Goal: Task Accomplishment & Management: Complete application form

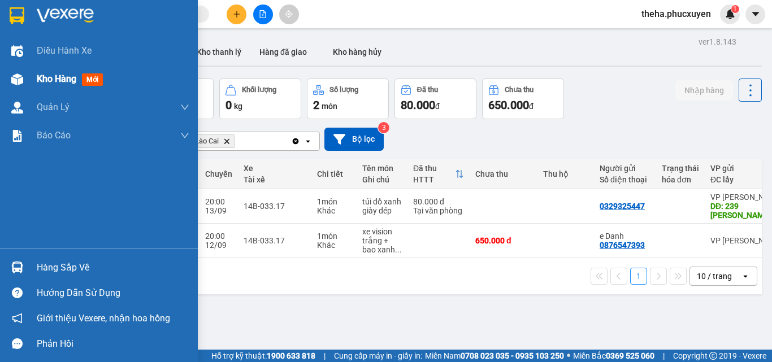
click at [32, 79] on div "Kho hàng mới" at bounding box center [99, 79] width 198 height 28
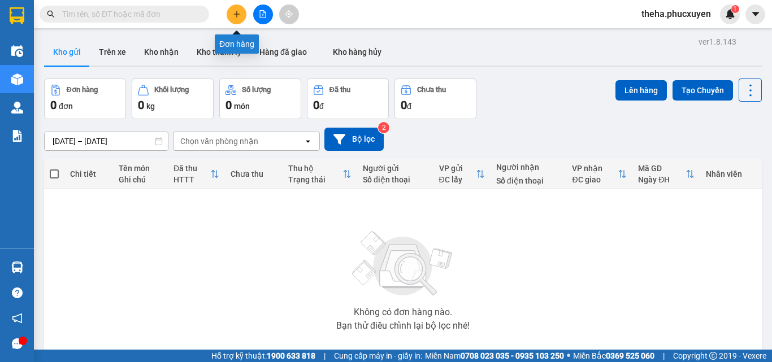
click at [232, 12] on button at bounding box center [237, 15] width 20 height 20
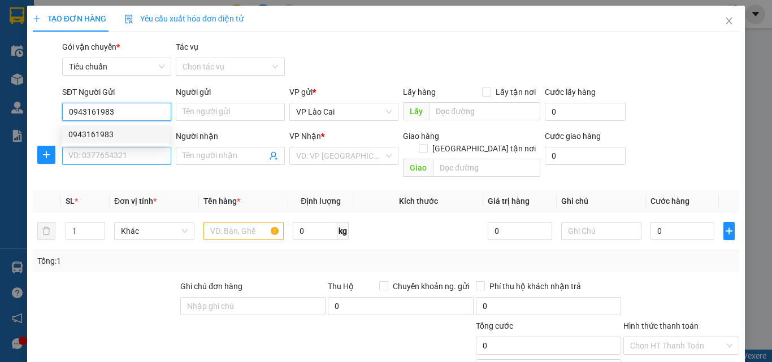
type input "0943161983"
click at [109, 163] on input "SĐT Người Nhận *" at bounding box center [116, 156] width 109 height 18
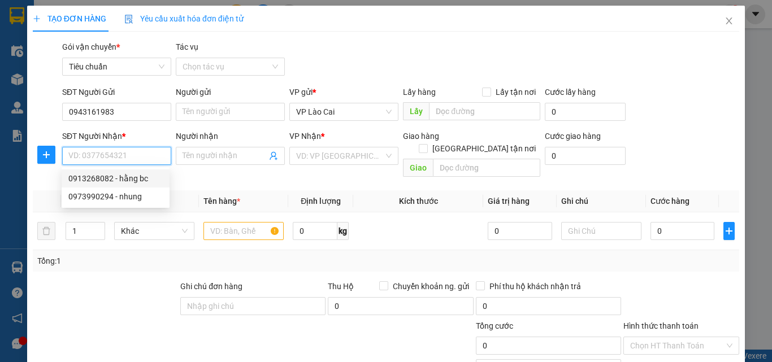
click at [90, 179] on div "0913268082 - hằng bc" at bounding box center [115, 178] width 94 height 12
type input "0913268082"
type input "hằng bc"
type input "BÃI CHÁY"
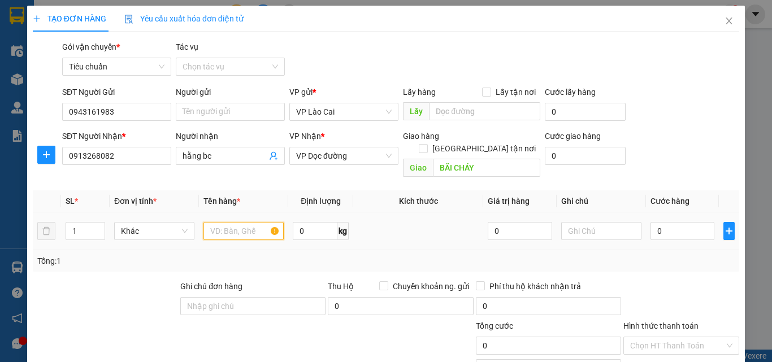
click at [238, 222] on input "text" at bounding box center [243, 231] width 80 height 18
type input "1 BAO GẠO"
click at [661, 223] on input "0" at bounding box center [683, 231] width 64 height 18
type input "1"
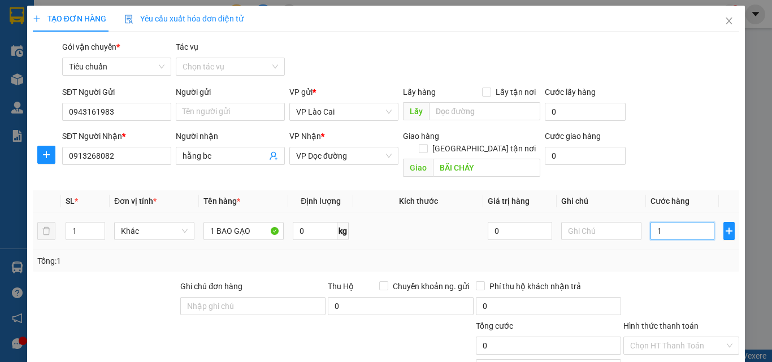
type input "1"
type input "15"
type input "150"
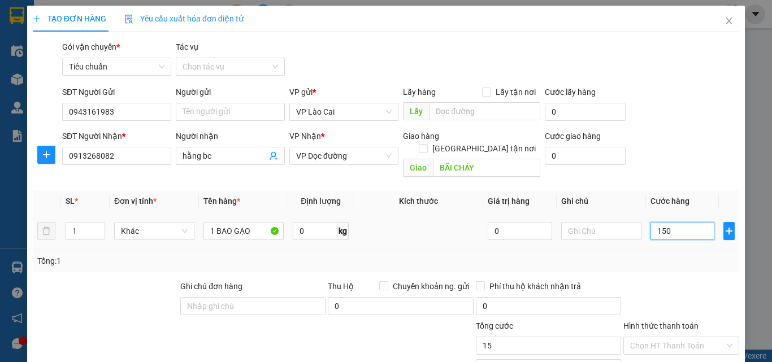
type input "150"
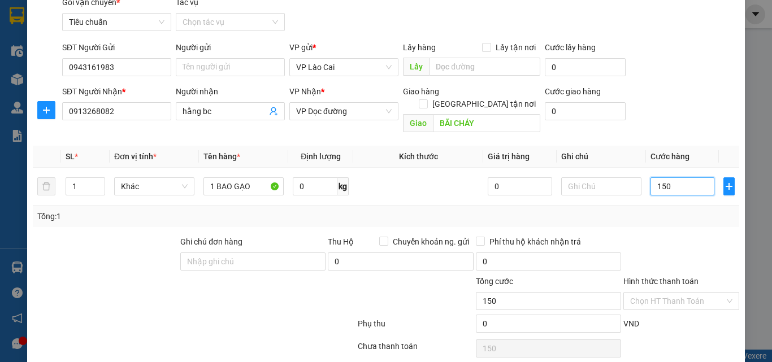
scroll to position [114, 0]
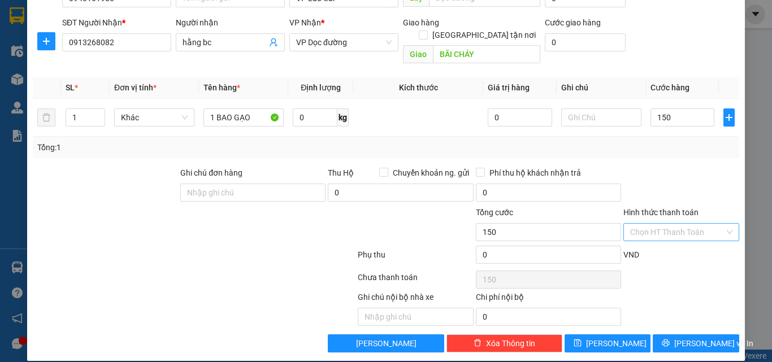
type input "150.000"
click at [660, 224] on input "Hình thức thanh toán" at bounding box center [677, 232] width 94 height 17
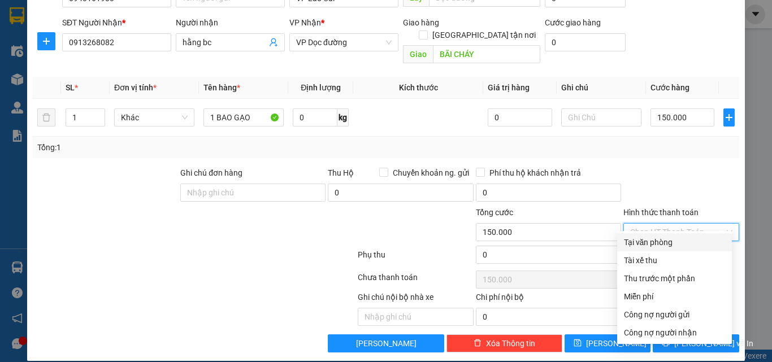
click at [657, 242] on div "Tại văn phòng" at bounding box center [674, 242] width 101 height 12
type input "0"
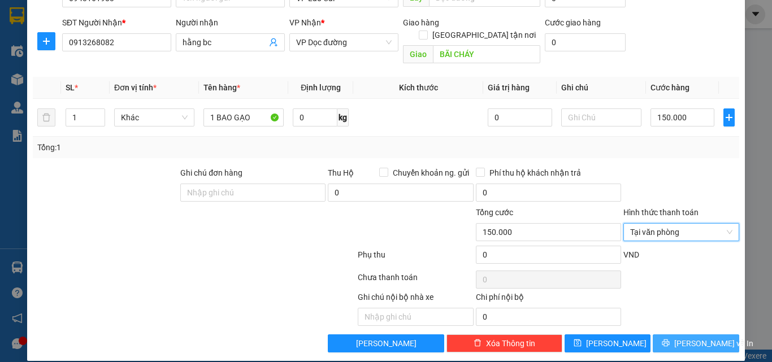
click at [660, 335] on button "Lưu và In" at bounding box center [696, 344] width 86 height 18
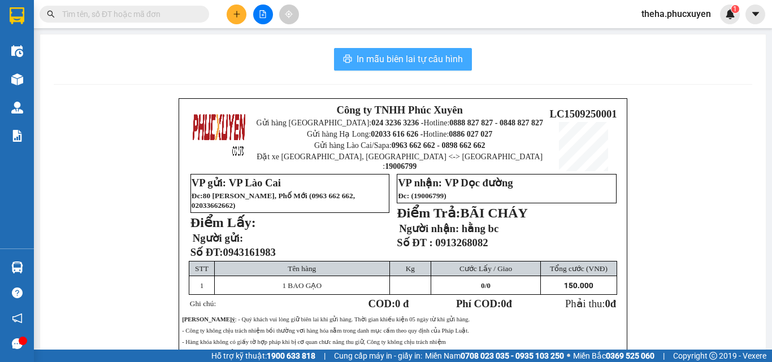
click at [458, 55] on span "In mẫu biên lai tự cấu hình" at bounding box center [410, 59] width 106 height 14
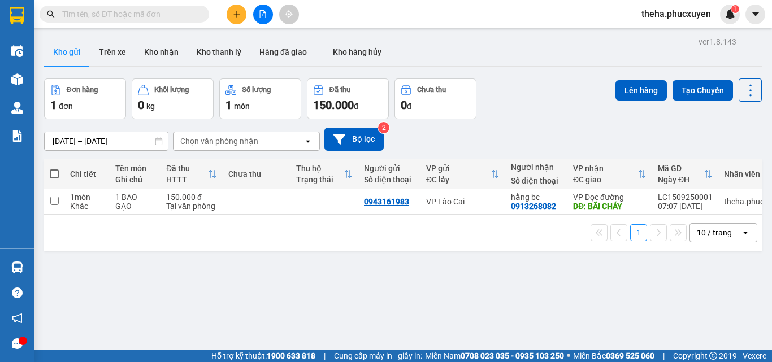
click at [535, 107] on div "Đơn hàng 1 đơn Khối lượng 0 kg Số lượng 1 món Đã thu 150.000 đ Chưa thu 0 đ Lên…" at bounding box center [403, 99] width 718 height 41
click at [239, 16] on icon "plus" at bounding box center [237, 14] width 8 height 8
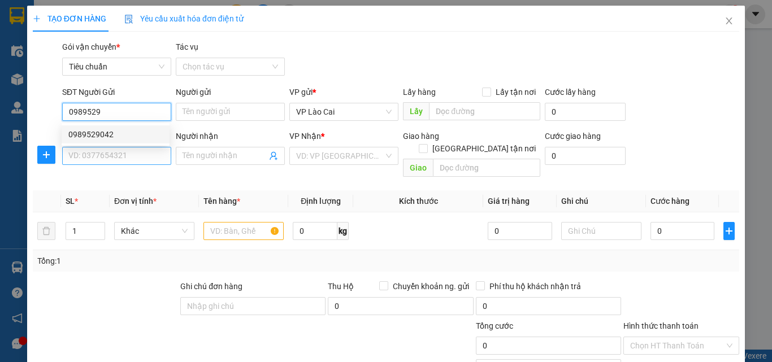
type input "0989529"
click at [139, 159] on input "SĐT Người Nhận *" at bounding box center [116, 156] width 109 height 18
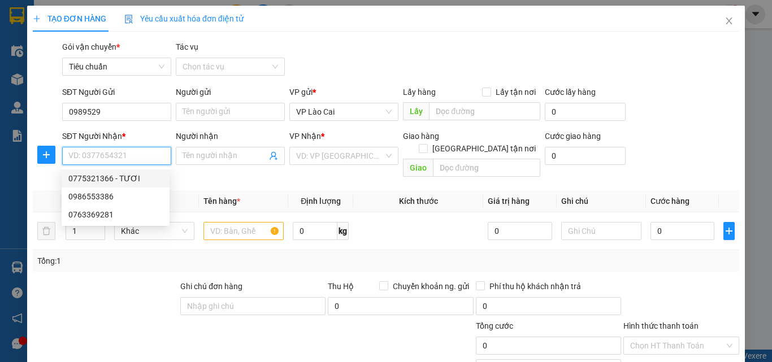
click at [89, 175] on div "0775321366 - TƯƠI" at bounding box center [115, 178] width 94 height 12
type input "0775321366"
type input "TƯƠI"
type input "hạ long"
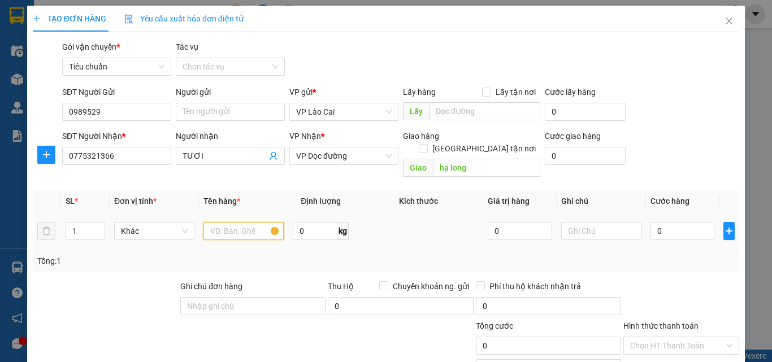
click at [245, 222] on input "text" at bounding box center [243, 231] width 80 height 18
type input "3 BAO HẠT"
click at [675, 222] on input "0" at bounding box center [683, 231] width 64 height 18
type input "4"
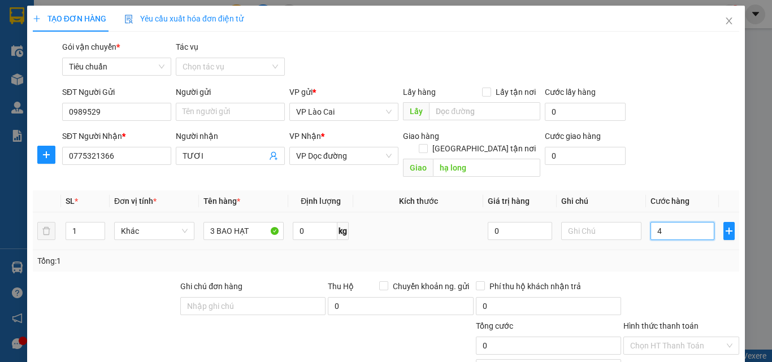
type input "4"
type input "40"
type input "400"
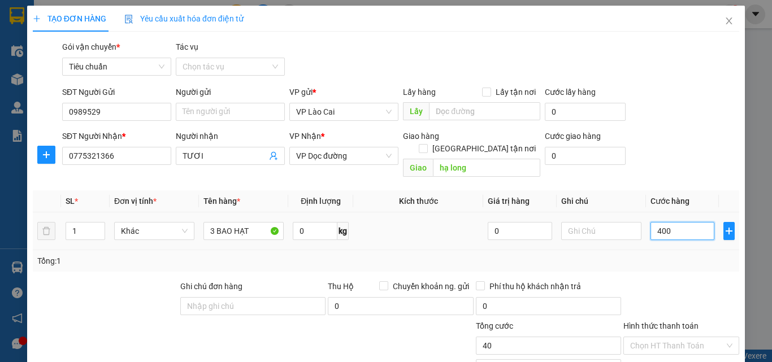
type input "400"
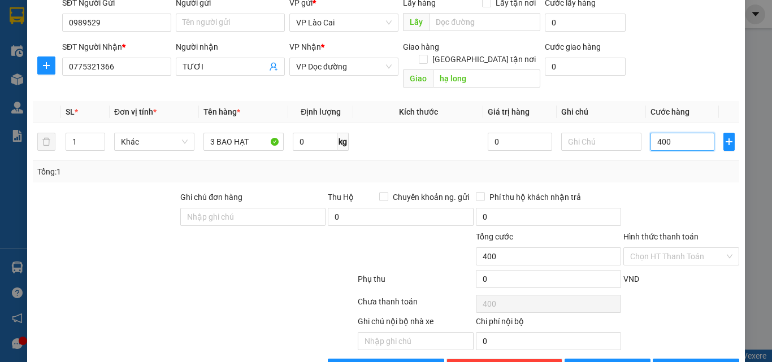
scroll to position [114, 0]
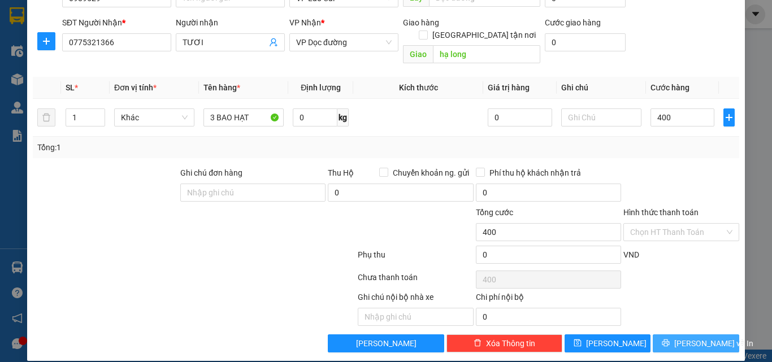
type input "400.000"
click at [656, 335] on button "Lưu và In" at bounding box center [696, 344] width 86 height 18
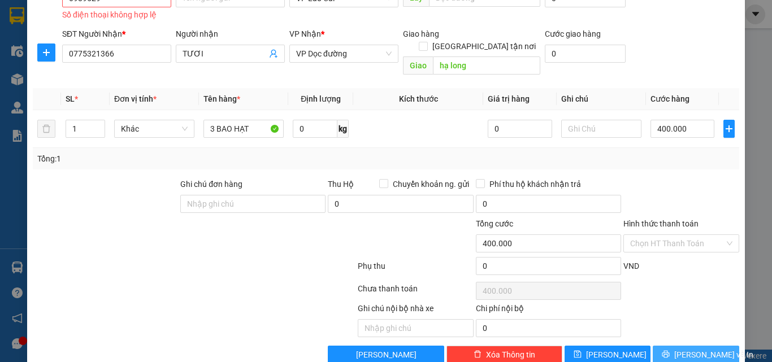
scroll to position [103, 0]
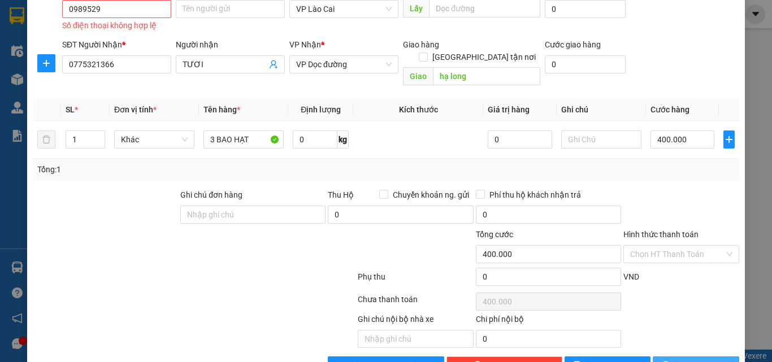
click at [660, 357] on button "Lưu và In" at bounding box center [696, 366] width 86 height 18
click at [101, 10] on input "0989529" at bounding box center [116, 9] width 109 height 18
click at [101, 34] on div "0989529042" at bounding box center [115, 31] width 94 height 12
type input "0989529042"
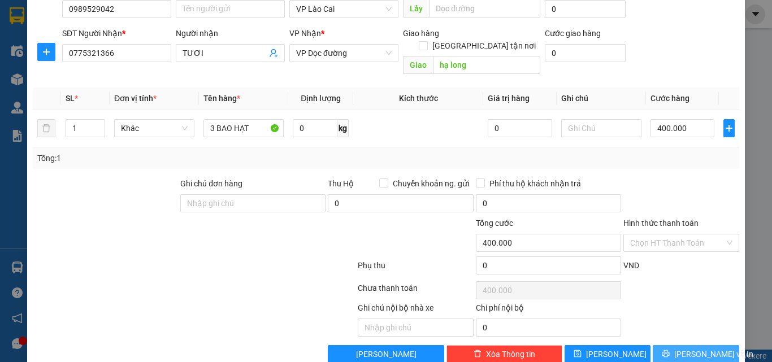
click at [656, 345] on button "Lưu và In" at bounding box center [696, 354] width 86 height 18
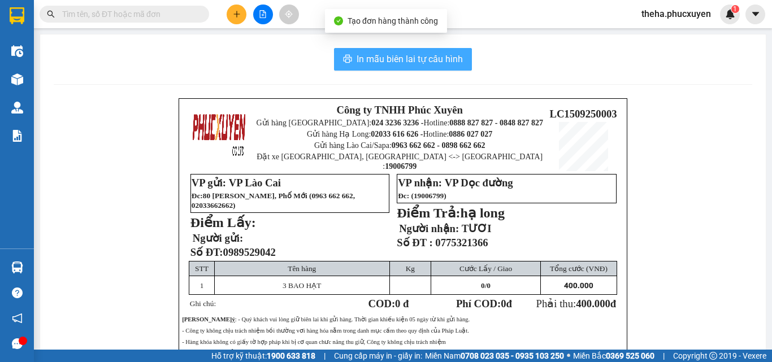
click at [457, 57] on span "In mẫu biên lai tự cấu hình" at bounding box center [410, 59] width 106 height 14
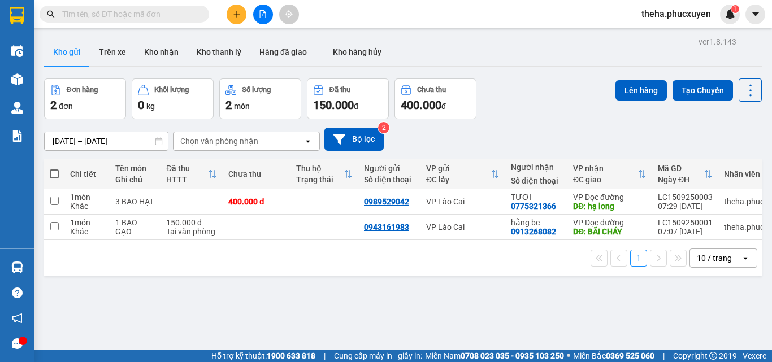
click at [526, 107] on div "Đơn hàng 2 đơn Khối lượng 0 kg Số lượng 2 món Đã thu 150.000 đ Chưa thu 400.000…" at bounding box center [403, 99] width 718 height 41
click at [233, 14] on icon "plus" at bounding box center [237, 14] width 8 height 8
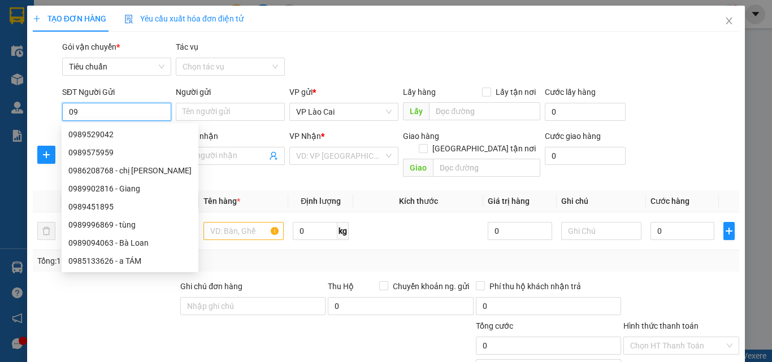
type input "0"
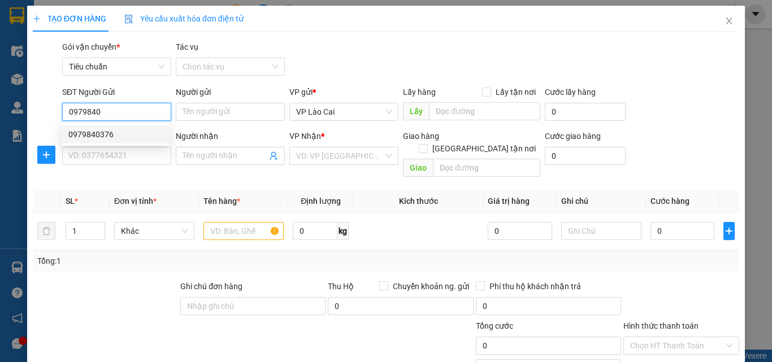
click at [102, 136] on div "0979840376" at bounding box center [115, 134] width 94 height 12
type input "0979840376"
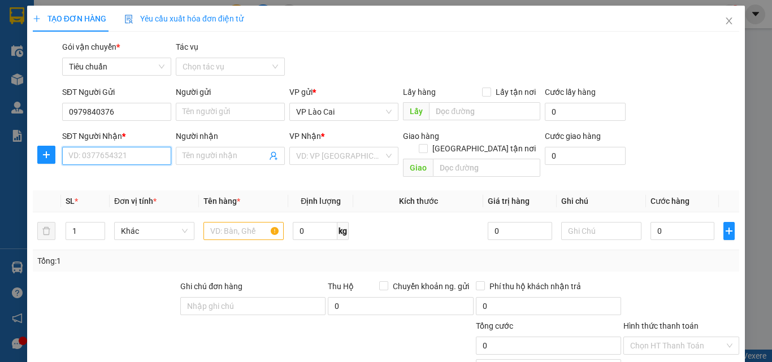
click at [131, 156] on input "SĐT Người Nhận *" at bounding box center [116, 156] width 109 height 18
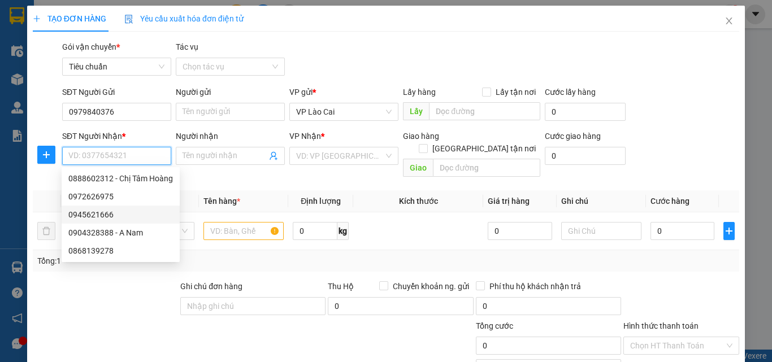
click at [102, 214] on div "0945621666" at bounding box center [120, 215] width 105 height 12
type input "0945621666"
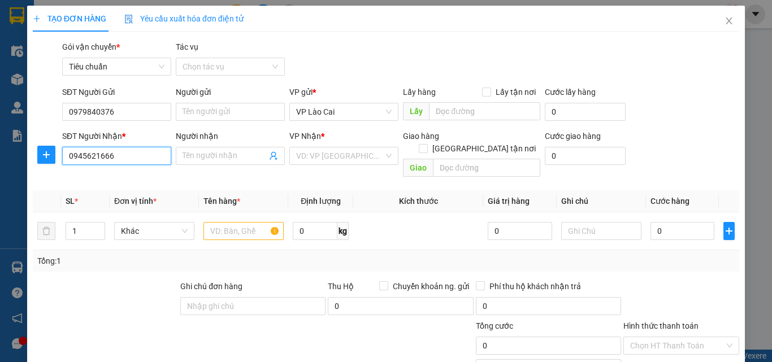
type input "CẨM PHẢ"
click at [251, 222] on input "text" at bounding box center [243, 231] width 80 height 18
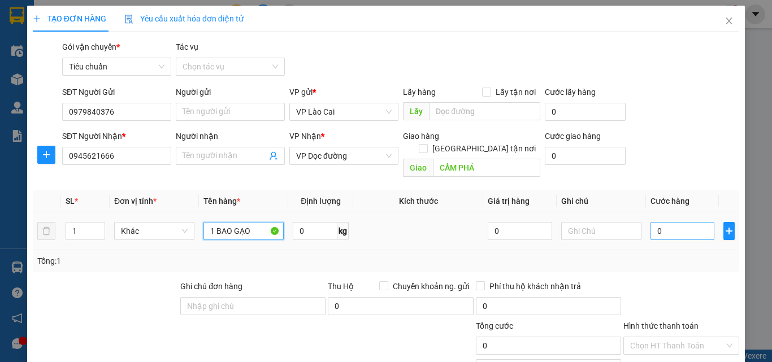
type input "1 BAO GẠO"
click at [662, 222] on input "0" at bounding box center [683, 231] width 64 height 18
type input "1"
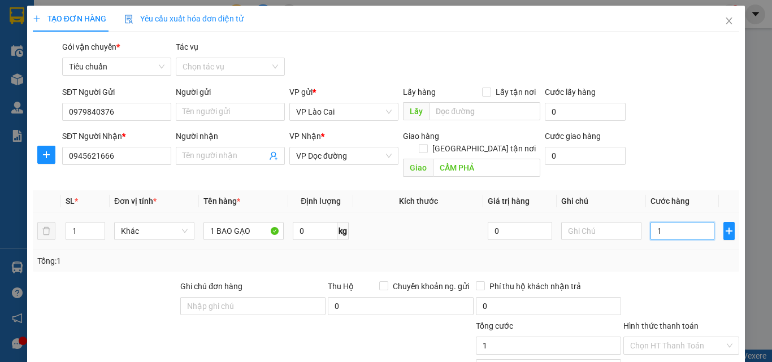
type input "15"
type input "150"
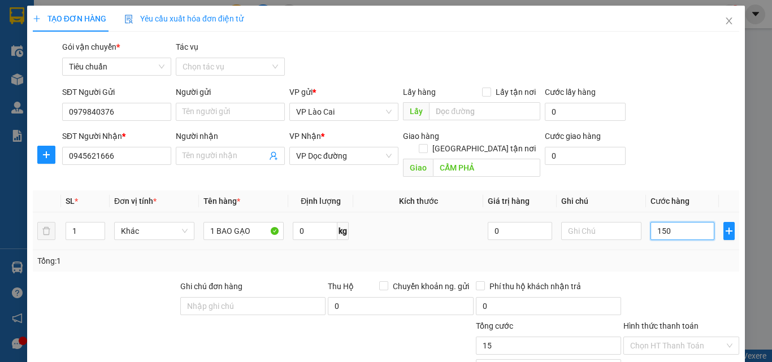
type input "150"
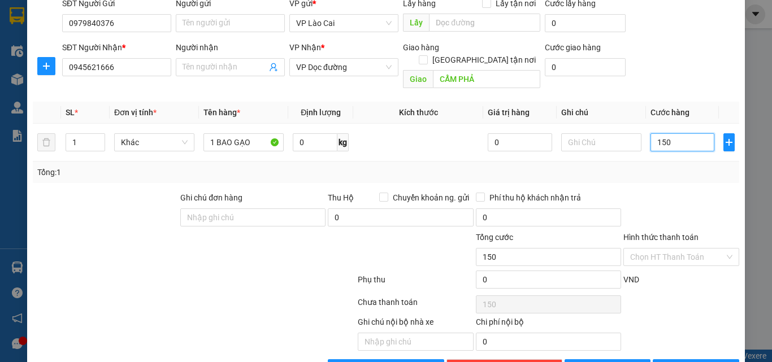
scroll to position [114, 0]
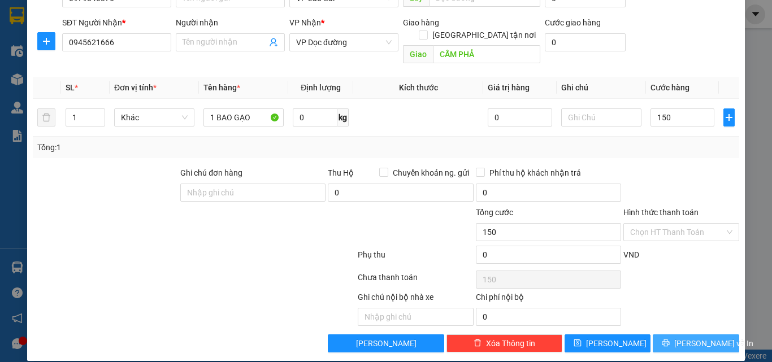
type input "150.000"
click at [655, 335] on button "Lưu và In" at bounding box center [696, 344] width 86 height 18
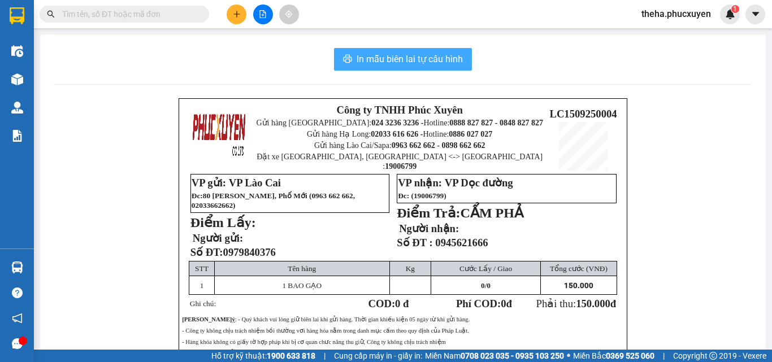
click at [449, 62] on span "In mẫu biên lai tự cấu hình" at bounding box center [410, 59] width 106 height 14
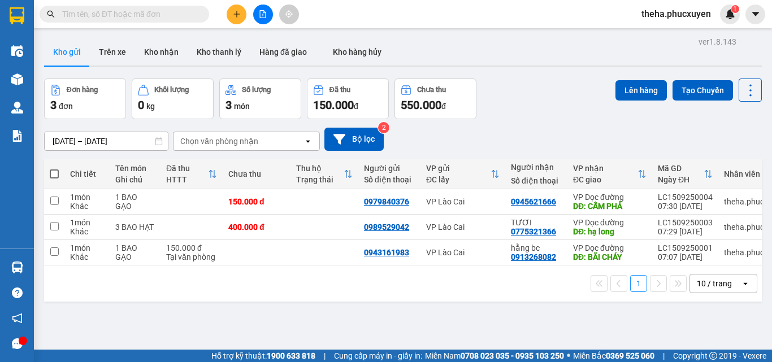
click at [538, 128] on div "13/09/2025 – 15/09/2025 Press the down arrow key to interact with the calendar …" at bounding box center [403, 139] width 718 height 23
click at [691, 251] on button at bounding box center [695, 253] width 16 height 20
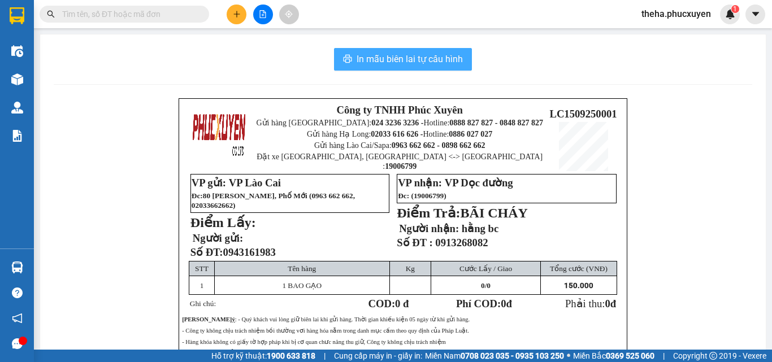
click at [452, 57] on span "In mẫu biên lai tự cấu hình" at bounding box center [410, 59] width 106 height 14
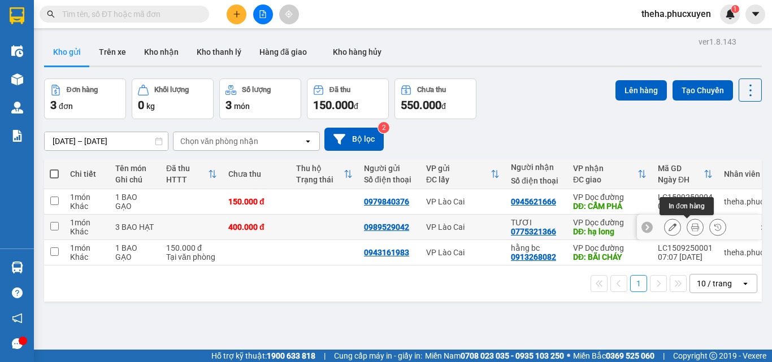
click at [691, 228] on icon at bounding box center [695, 227] width 8 height 8
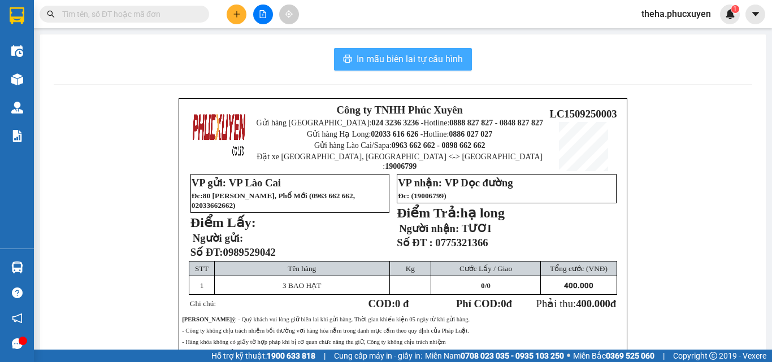
click at [461, 58] on button "In mẫu biên lai tự cấu hình" at bounding box center [403, 59] width 138 height 23
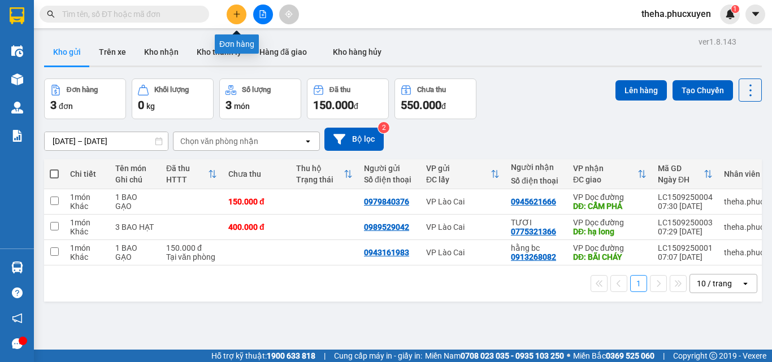
click at [242, 16] on button at bounding box center [237, 15] width 20 height 20
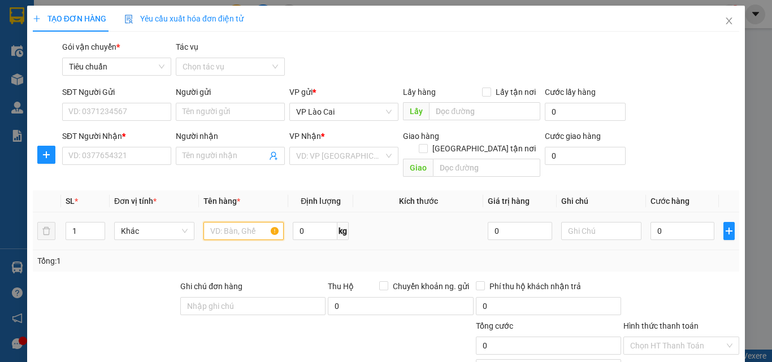
click at [240, 222] on input "text" at bounding box center [243, 231] width 80 height 18
type input "1 XỐP THỊT"
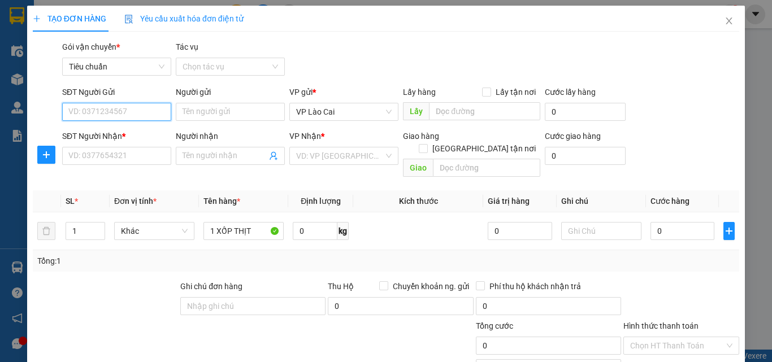
click at [146, 111] on input "SĐT Người Gửi" at bounding box center [116, 112] width 109 height 18
click at [103, 134] on div "0387445588" at bounding box center [115, 134] width 94 height 12
type input "0387445588"
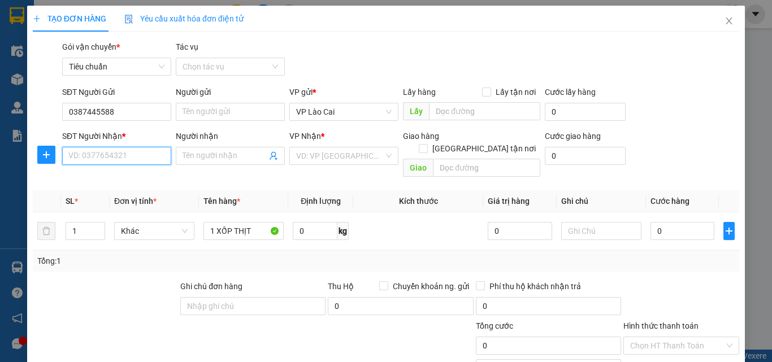
click at [127, 157] on input "SĐT Người Nhận *" at bounding box center [116, 156] width 109 height 18
type input "0978102838"
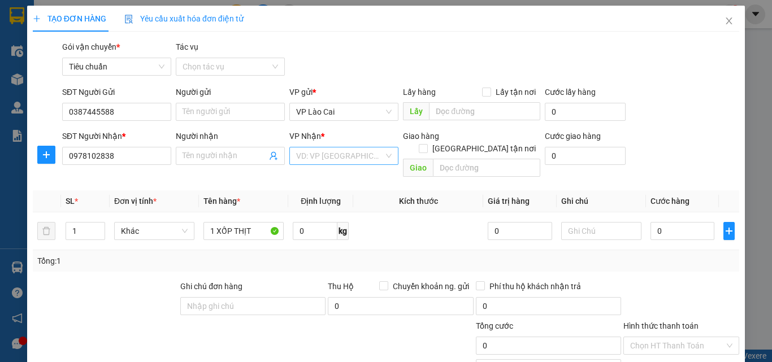
click at [363, 157] on input "search" at bounding box center [340, 156] width 88 height 17
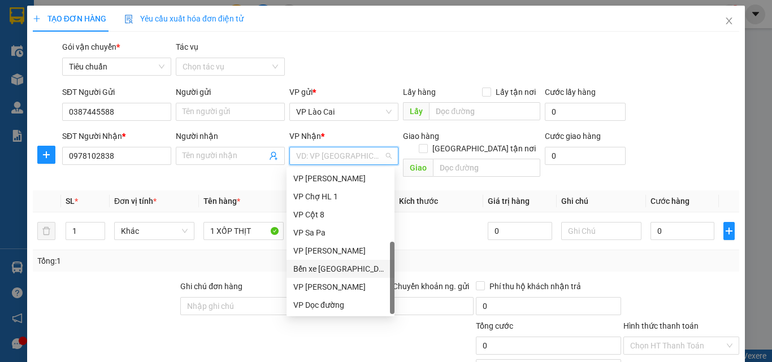
scroll to position [181, 0]
click at [324, 306] on div "VP Dọc đường" at bounding box center [340, 305] width 94 height 12
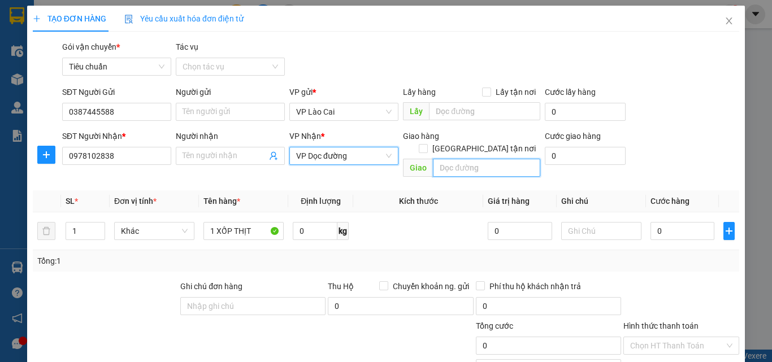
click at [471, 159] on input "text" at bounding box center [486, 168] width 107 height 18
type input "HÀ TU"
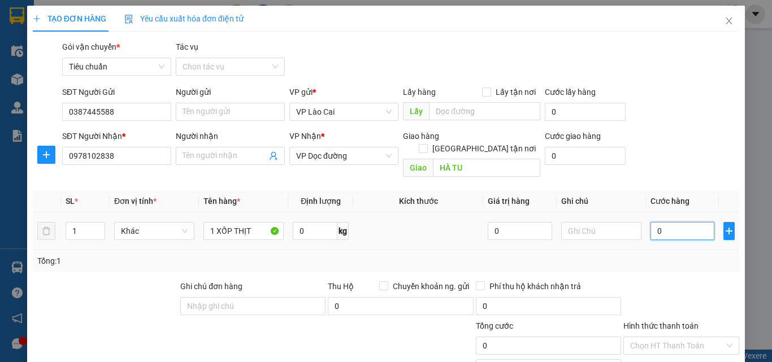
click at [674, 222] on input "0" at bounding box center [683, 231] width 64 height 18
click at [666, 222] on input "0" at bounding box center [683, 231] width 64 height 18
type input "01"
type input "1"
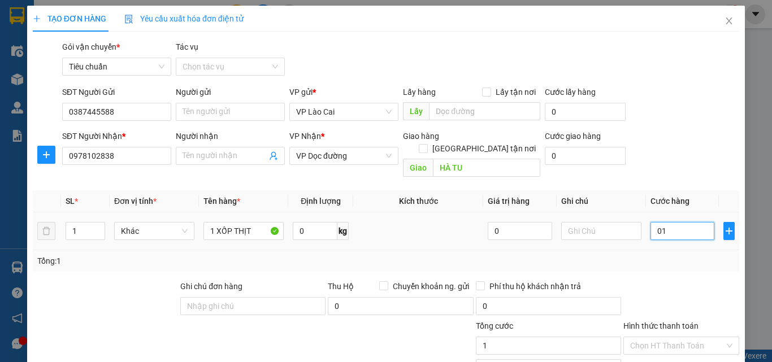
type input "012"
type input "12"
type input "0.120"
type input "120"
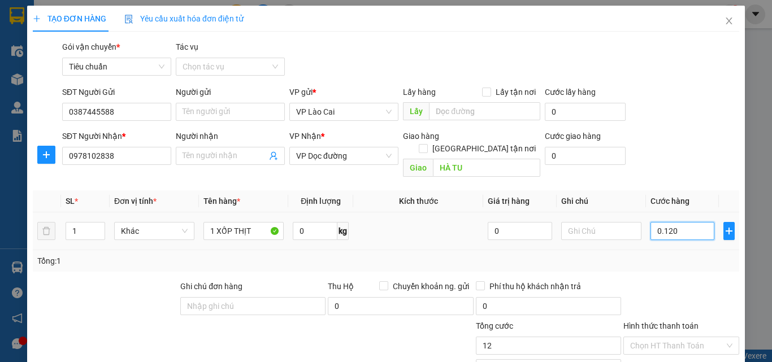
type input "120"
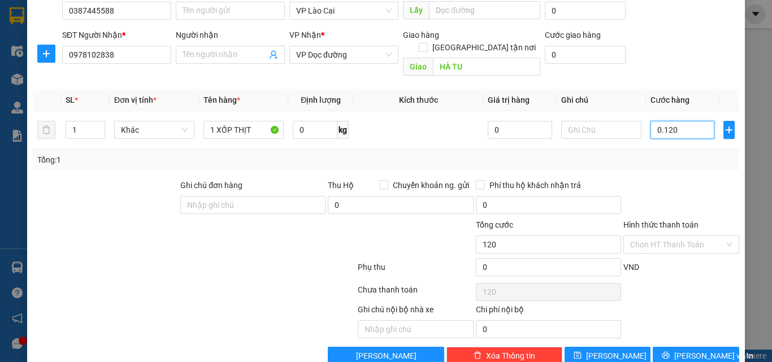
scroll to position [114, 0]
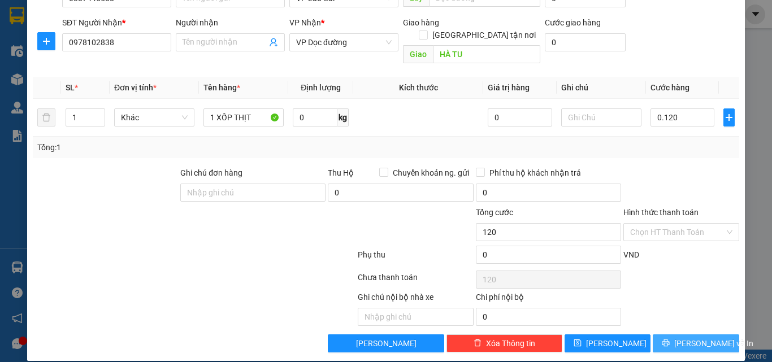
type input "120.000"
click at [656, 335] on button "Lưu và In" at bounding box center [696, 344] width 86 height 18
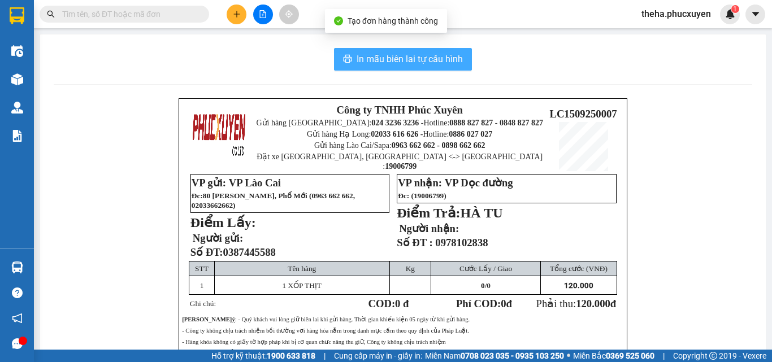
click at [461, 57] on button "In mẫu biên lai tự cấu hình" at bounding box center [403, 59] width 138 height 23
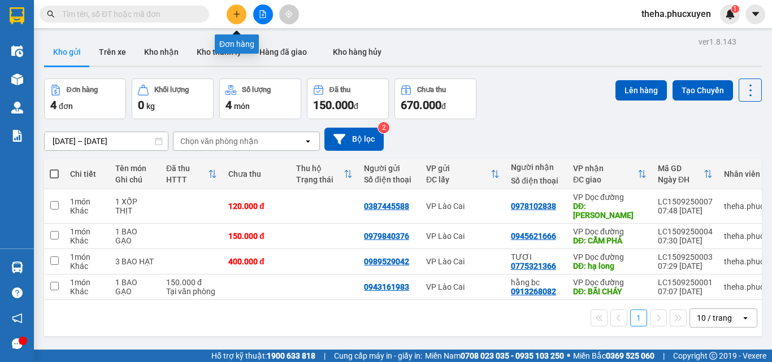
click at [240, 17] on icon "plus" at bounding box center [237, 14] width 8 height 8
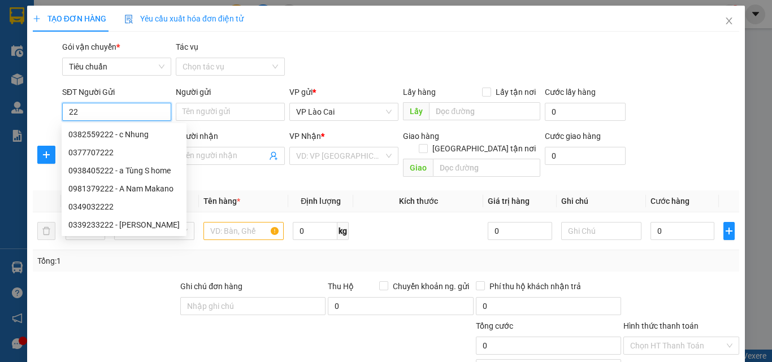
type input "2"
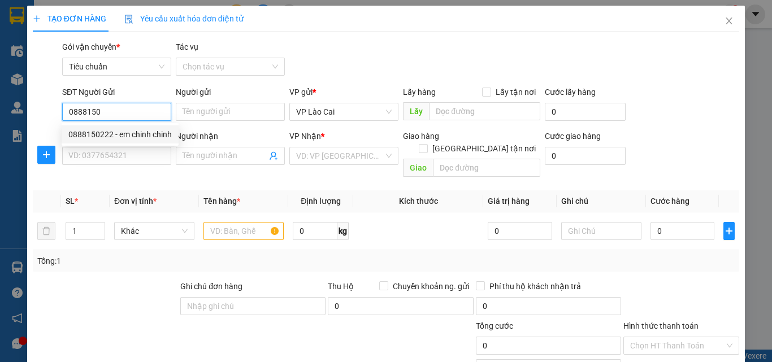
click at [84, 135] on div "0888150222 - em chinh chinh" at bounding box center [119, 134] width 103 height 12
type input "0888150222"
type input "em chinh chinh"
type input "0888150222"
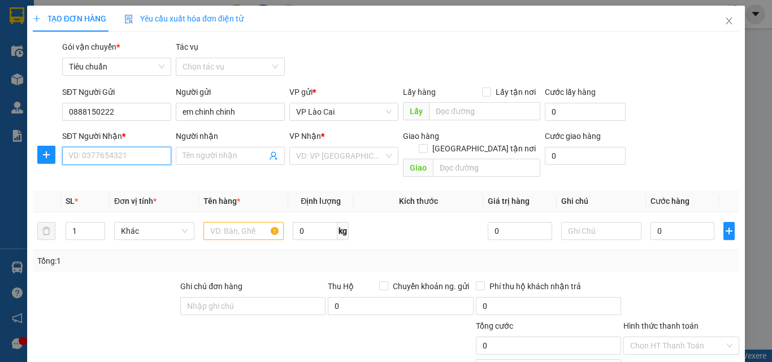
click at [141, 161] on input "SĐT Người Nhận *" at bounding box center [116, 156] width 109 height 18
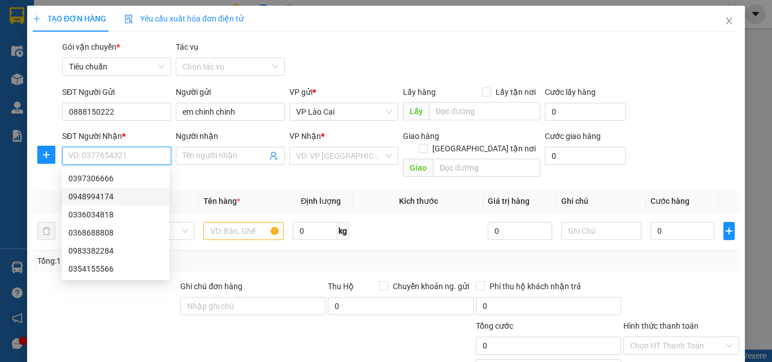
click at [97, 199] on div "0948994174" at bounding box center [115, 196] width 94 height 12
type input "0948994174"
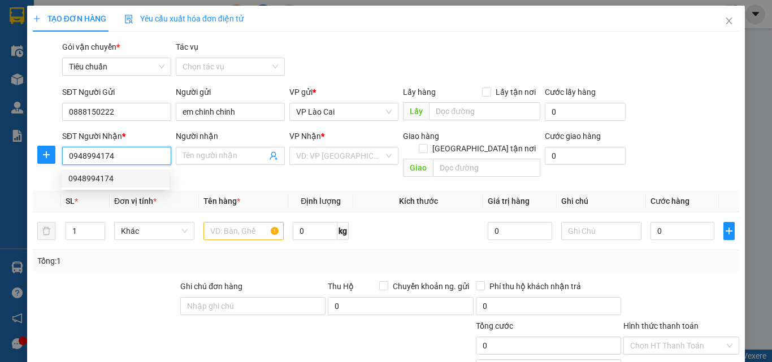
type input "Hà Tu, hạ long"
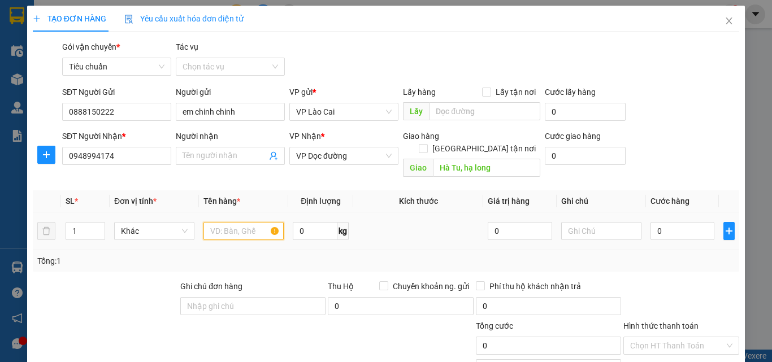
click at [239, 222] on input "text" at bounding box center [243, 231] width 80 height 18
type input "2 HỘP LIỀN 1 HỘP BÁNH"
click at [665, 223] on input "0" at bounding box center [683, 231] width 64 height 18
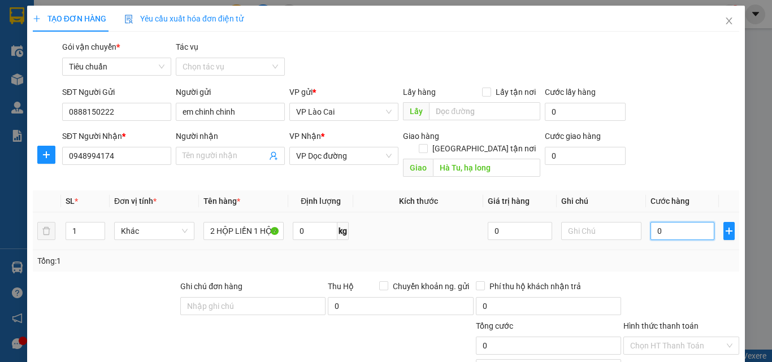
type input "1"
type input "12"
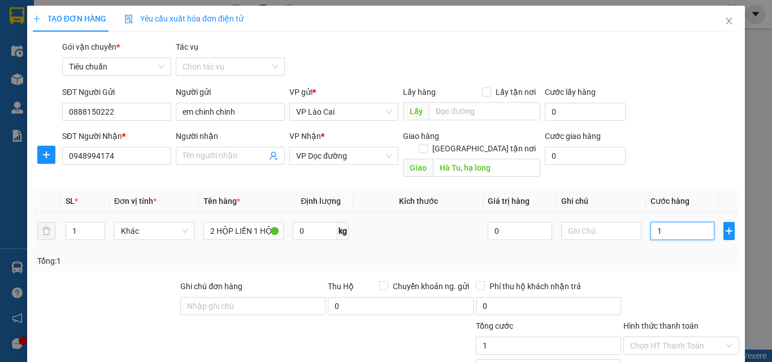
type input "12"
type input "120"
type input "12"
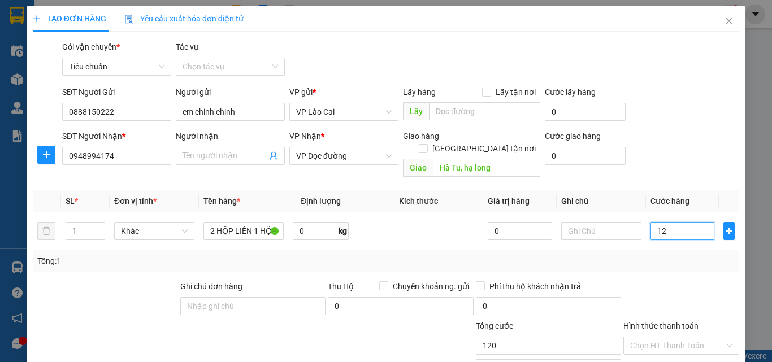
type input "12"
type input "1"
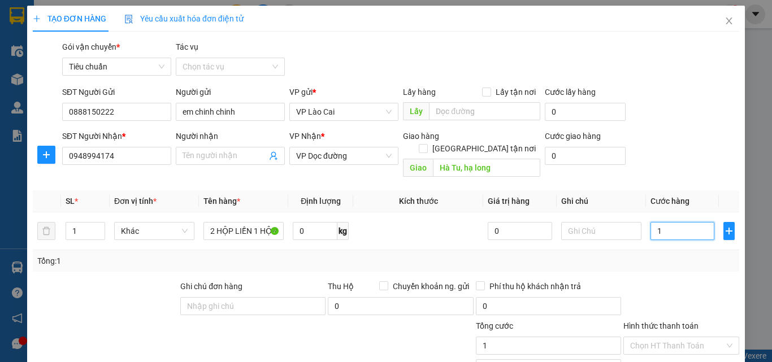
type input "10"
type input "100"
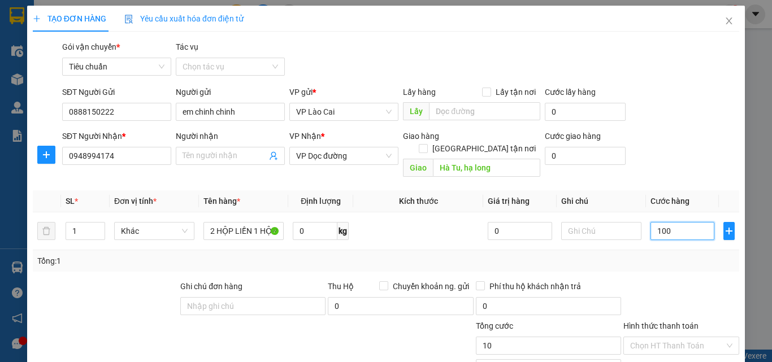
type input "100"
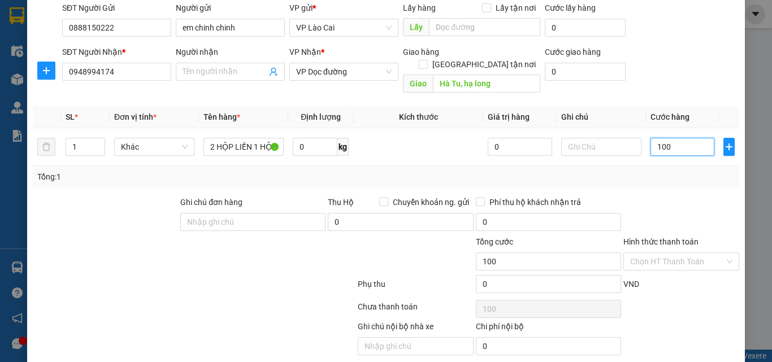
scroll to position [113, 0]
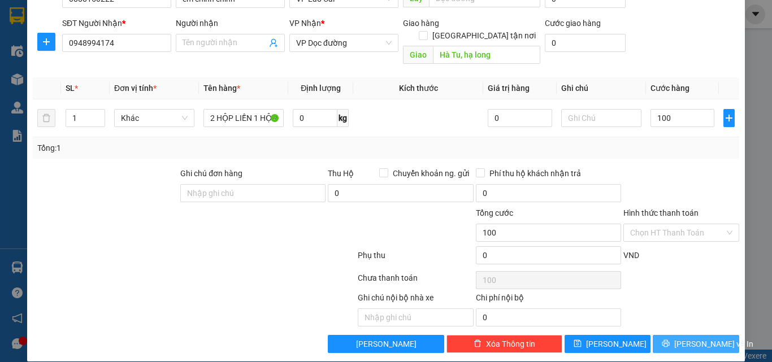
type input "100.000"
click at [658, 335] on button "Lưu và In" at bounding box center [696, 344] width 86 height 18
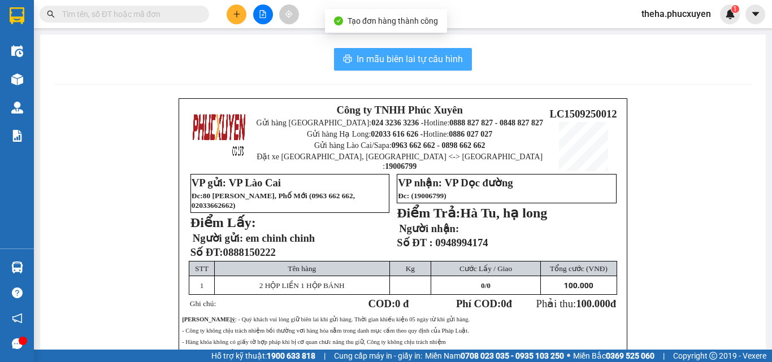
click at [465, 55] on button "In mẫu biên lai tự cấu hình" at bounding box center [403, 59] width 138 height 23
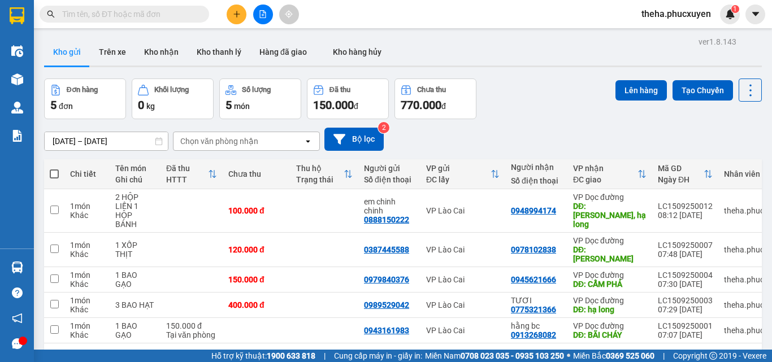
click at [548, 97] on div "Đơn hàng 5 đơn Khối lượng 0 kg Số lượng 5 món Đã thu 150.000 đ Chưa thu 770.000…" at bounding box center [403, 99] width 718 height 41
